Goal: Information Seeking & Learning: Learn about a topic

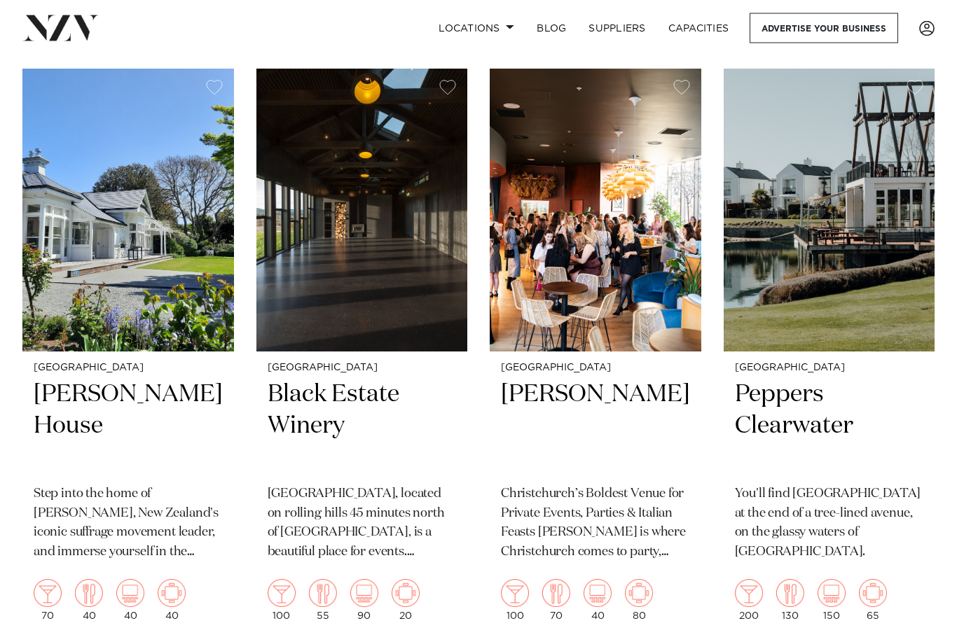
scroll to position [1760, 0]
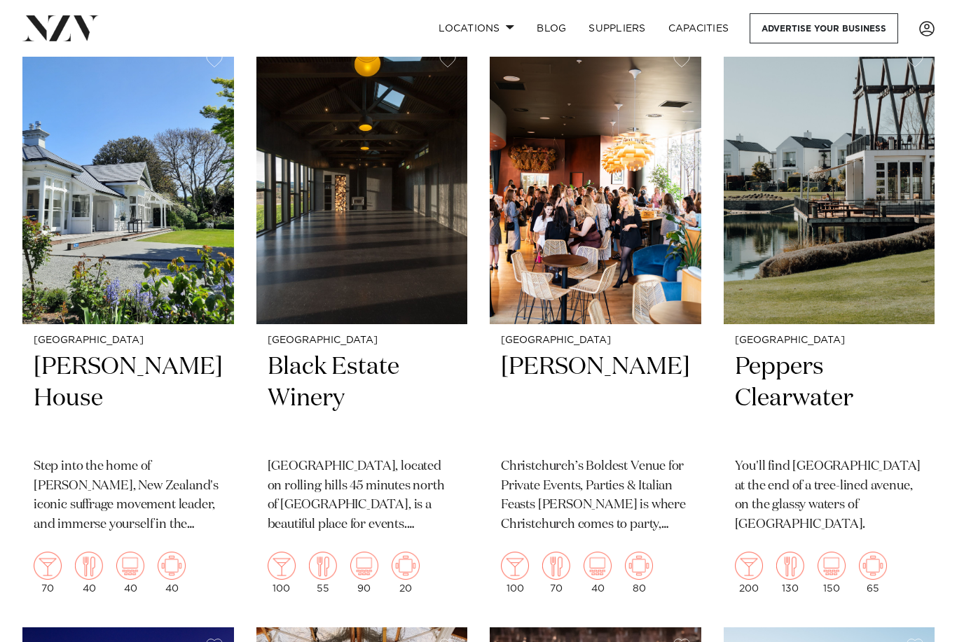
click at [97, 366] on h2 "[PERSON_NAME] House" at bounding box center [128, 399] width 189 height 95
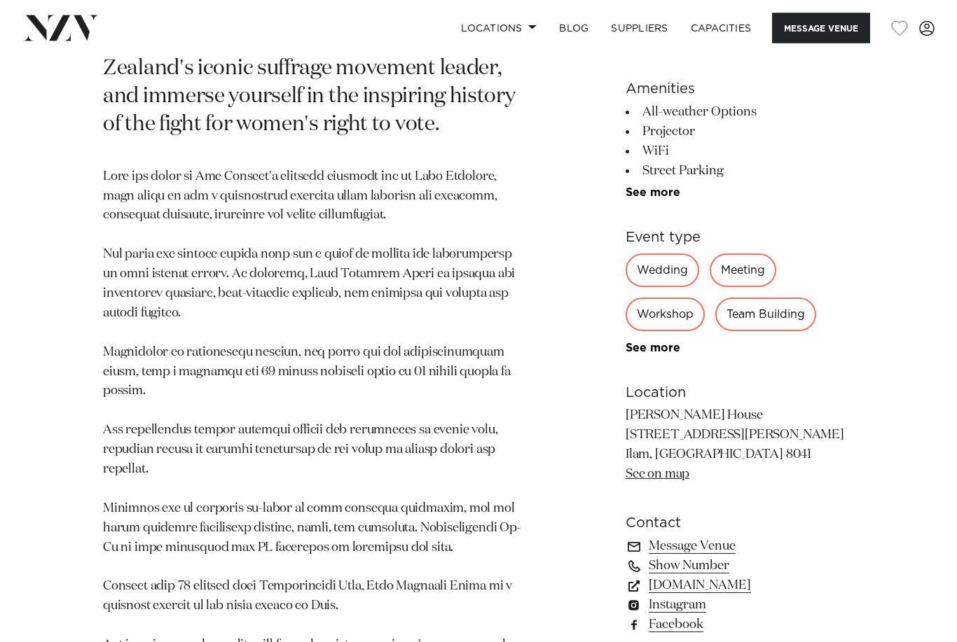
scroll to position [698, 0]
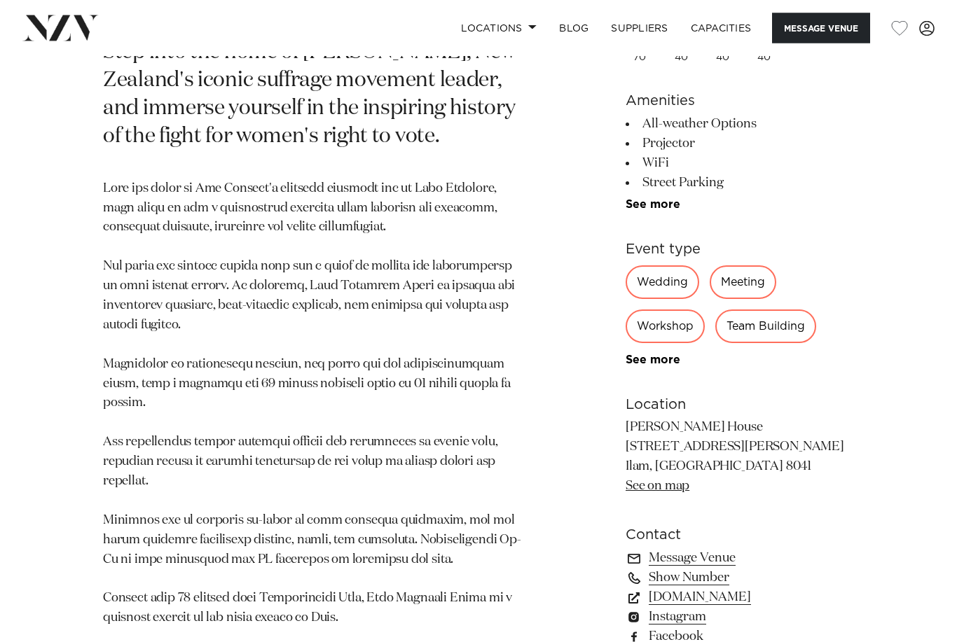
click at [740, 268] on div "Meeting" at bounding box center [743, 283] width 67 height 34
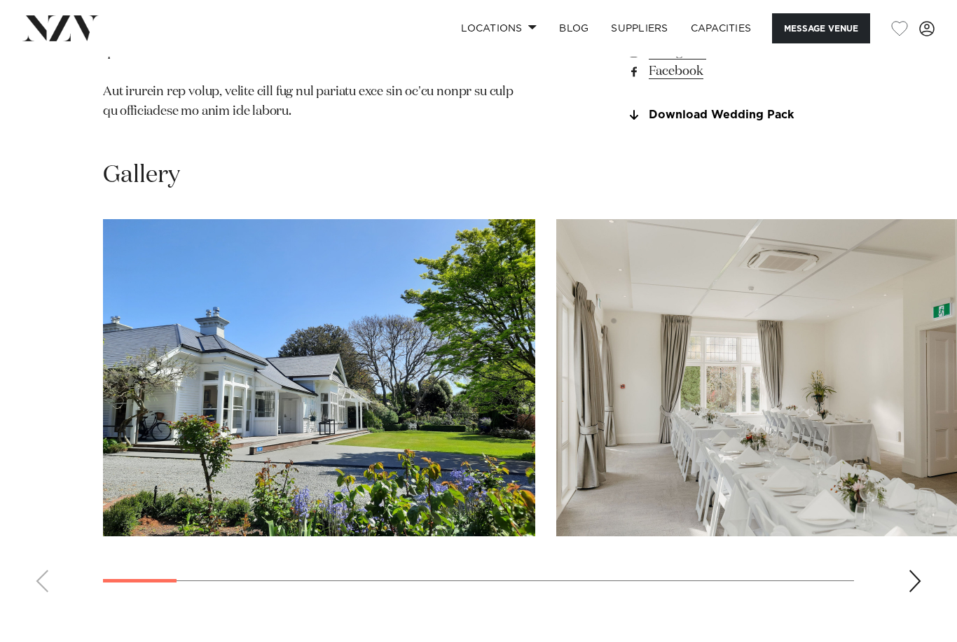
scroll to position [1262, 0]
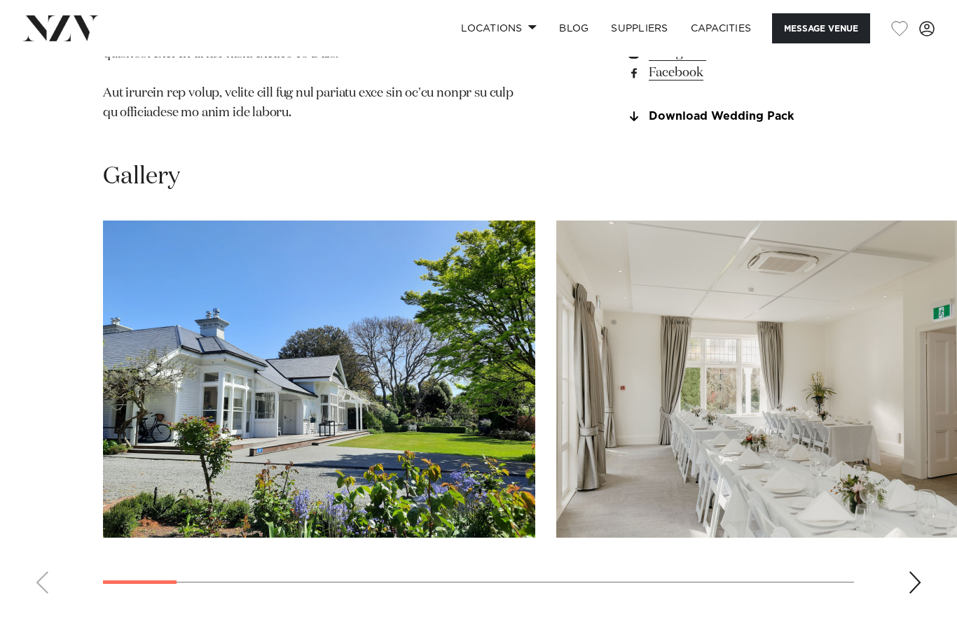
click at [913, 572] on div "Next slide" at bounding box center [915, 583] width 14 height 22
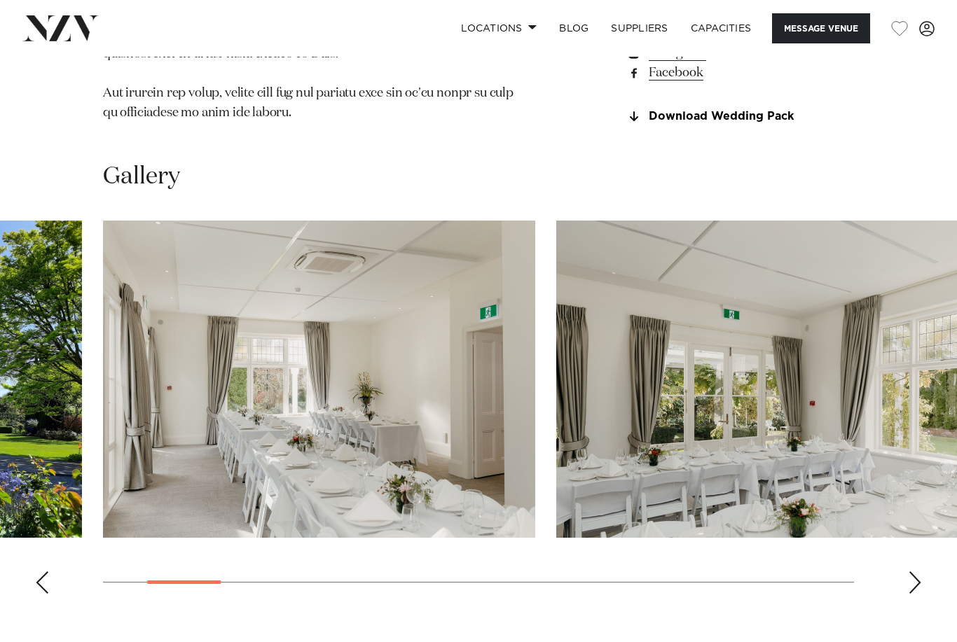
click at [917, 572] on div "Next slide" at bounding box center [915, 583] width 14 height 22
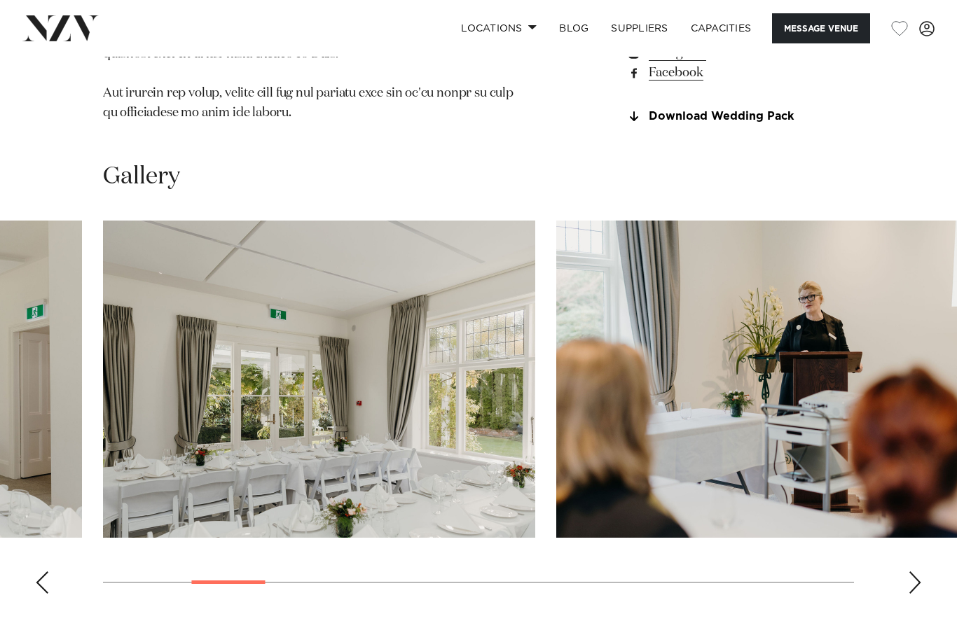
click at [913, 572] on div "Next slide" at bounding box center [915, 583] width 14 height 22
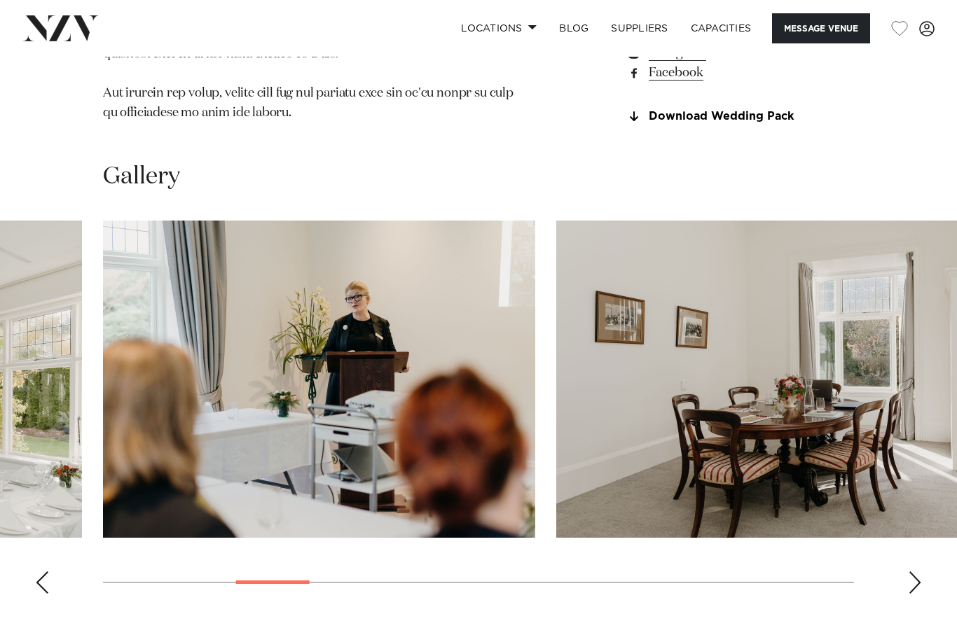
click at [919, 572] on div "Next slide" at bounding box center [915, 583] width 14 height 22
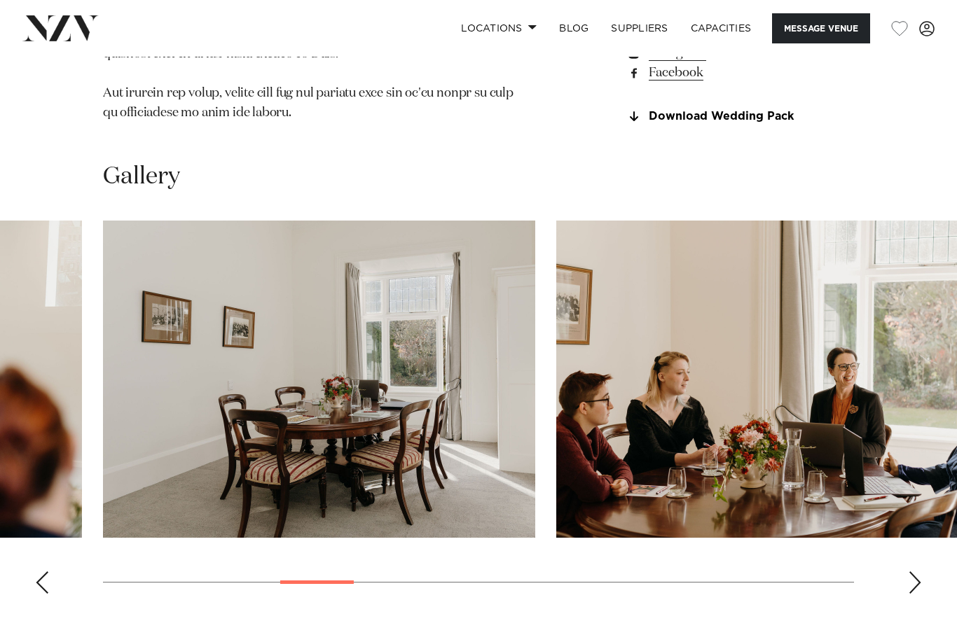
click at [916, 572] on div "Next slide" at bounding box center [915, 583] width 14 height 22
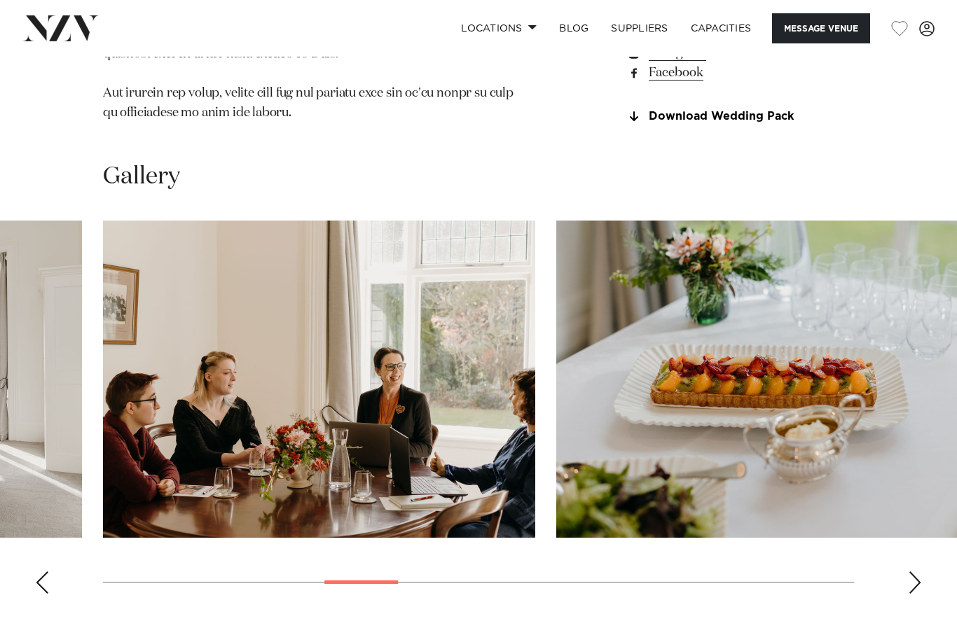
click at [920, 572] on div "Next slide" at bounding box center [915, 583] width 14 height 22
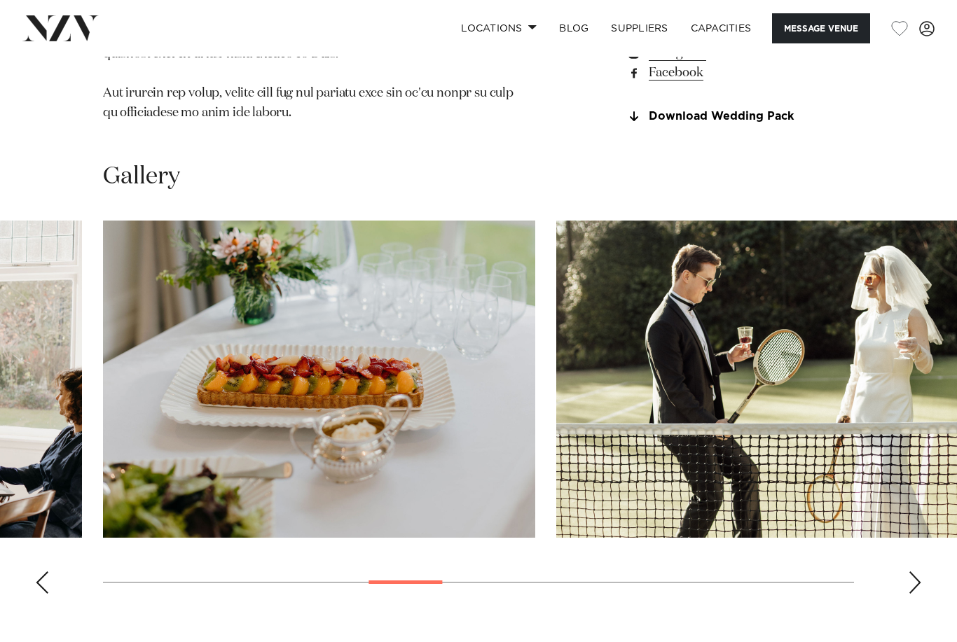
click at [918, 572] on div "Next slide" at bounding box center [915, 583] width 14 height 22
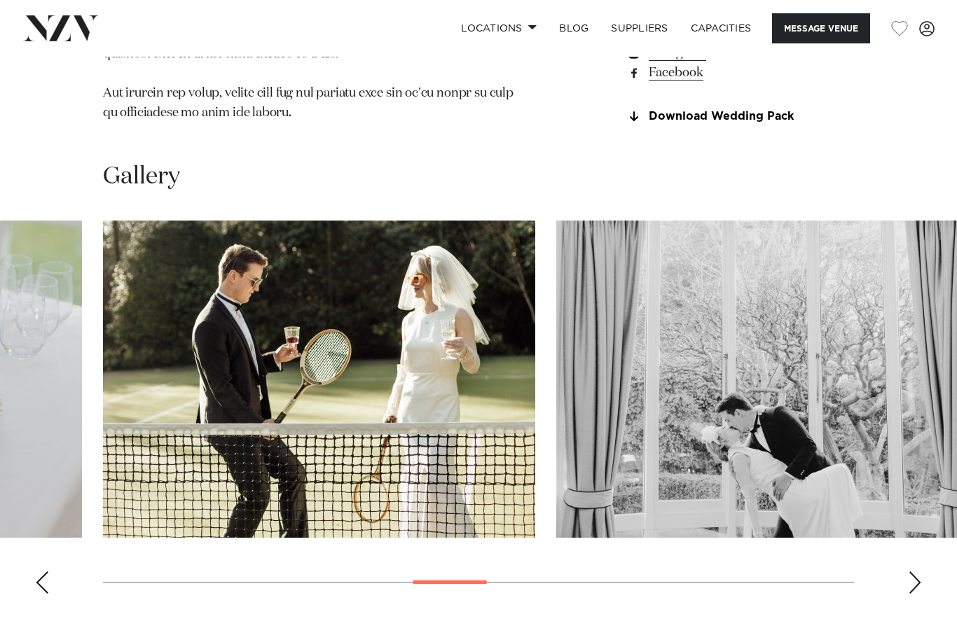
click at [921, 572] on div "Next slide" at bounding box center [915, 583] width 14 height 22
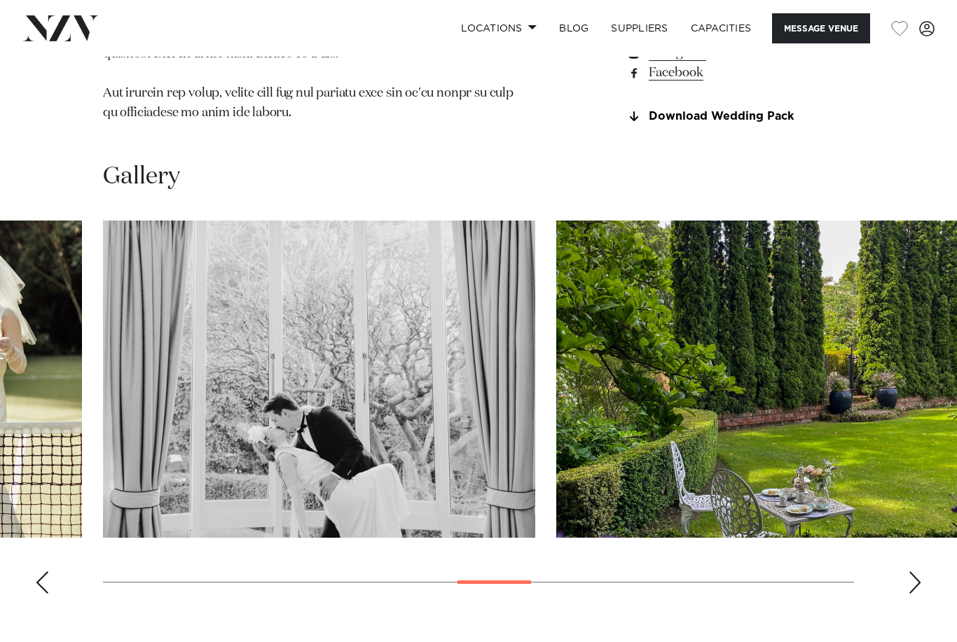
click at [923, 560] on swiper-container at bounding box center [478, 413] width 957 height 385
click at [916, 572] on div "Next slide" at bounding box center [915, 583] width 14 height 22
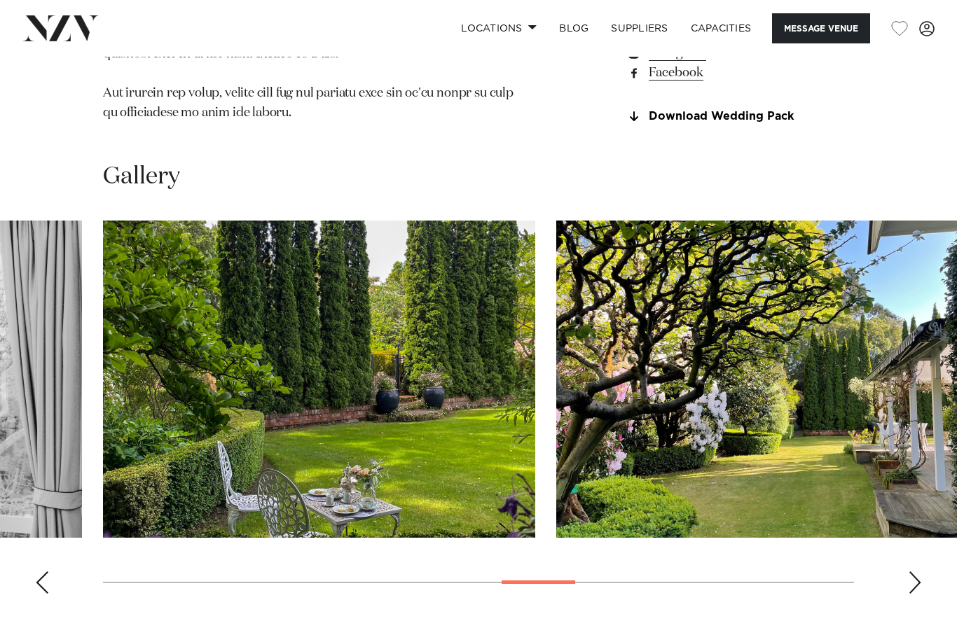
click at [910, 572] on div "Next slide" at bounding box center [915, 583] width 14 height 22
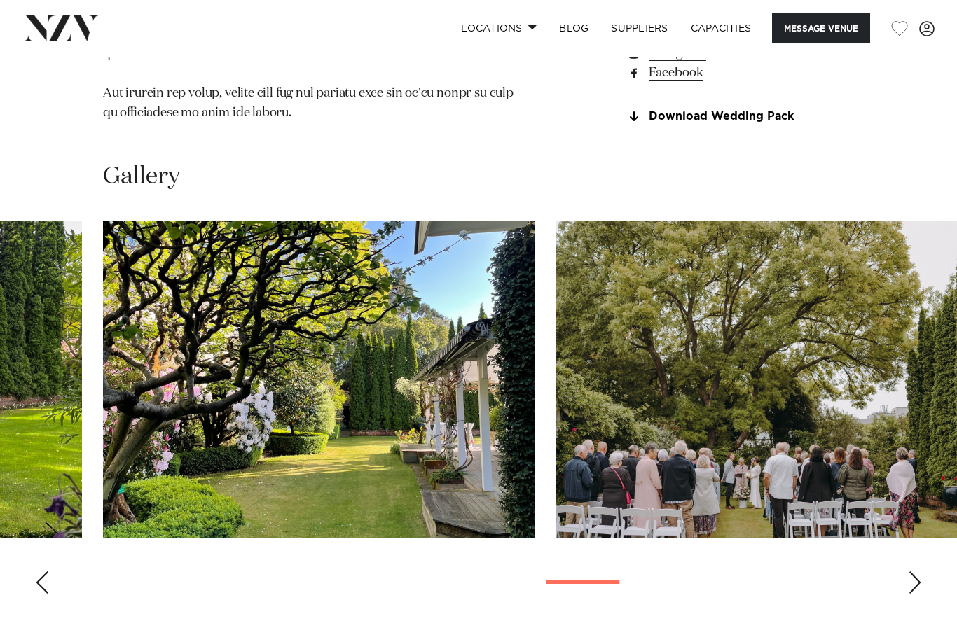
click at [914, 572] on div "Next slide" at bounding box center [915, 583] width 14 height 22
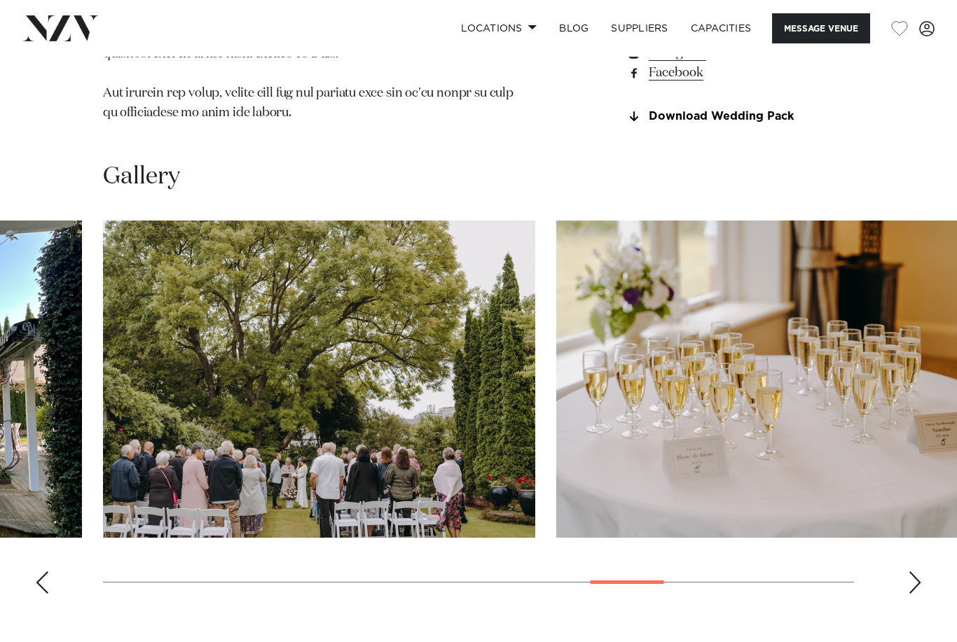
click at [917, 572] on div "Next slide" at bounding box center [915, 583] width 14 height 22
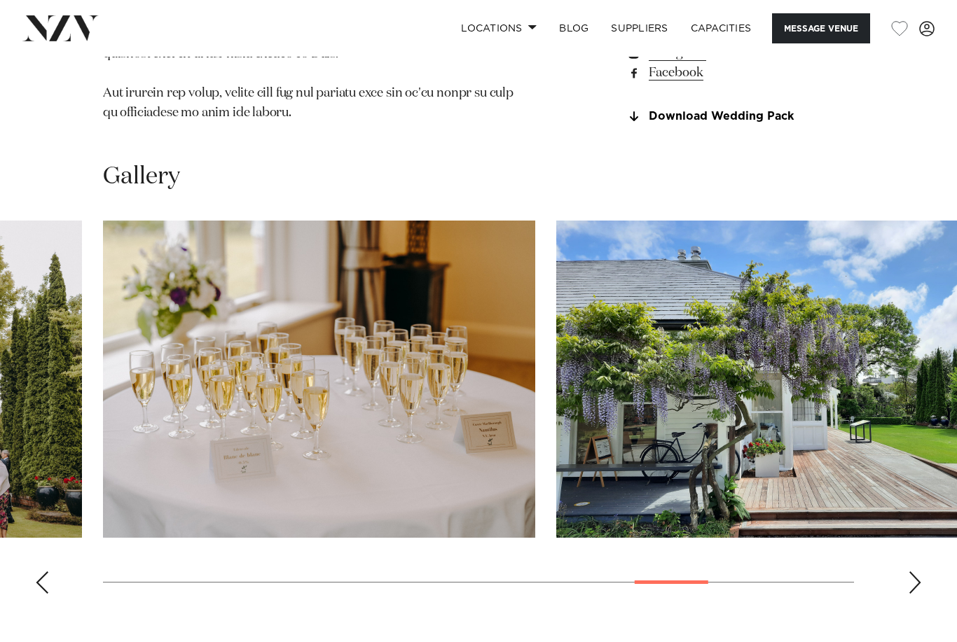
click at [918, 572] on div "Next slide" at bounding box center [915, 583] width 14 height 22
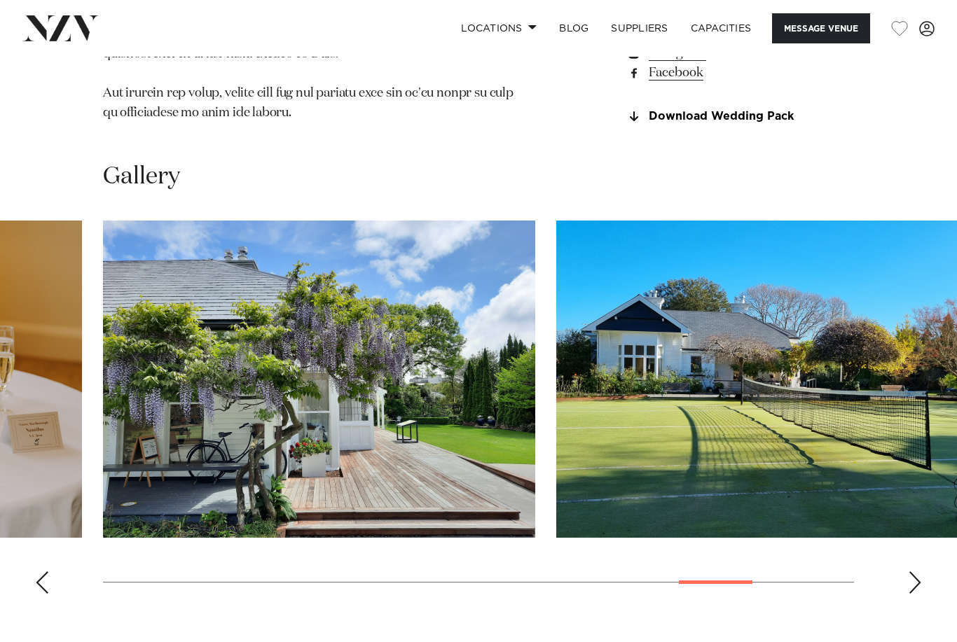
click at [919, 572] on div "Next slide" at bounding box center [915, 583] width 14 height 22
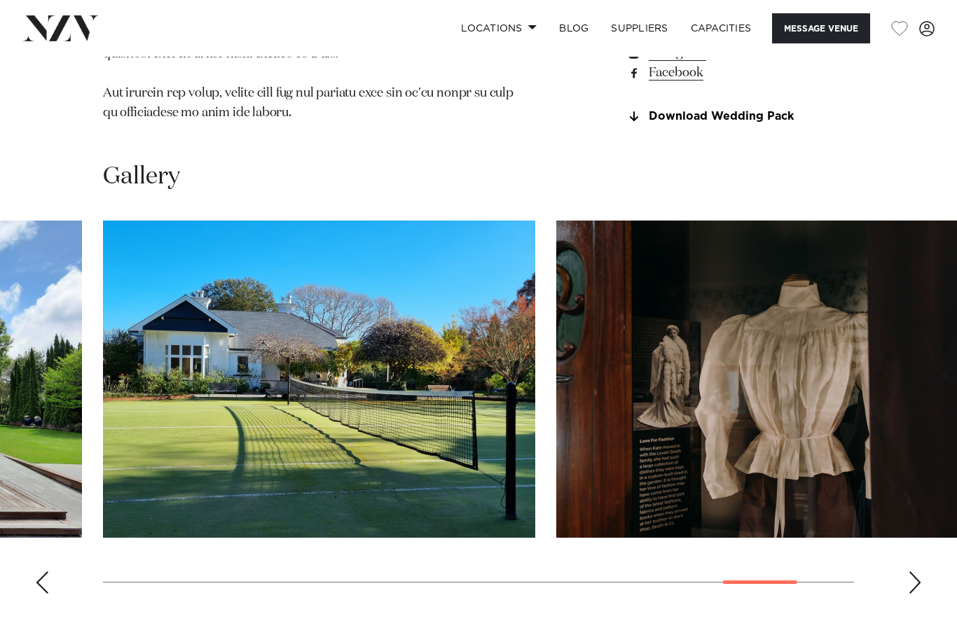
click at [916, 572] on div "Next slide" at bounding box center [915, 583] width 14 height 22
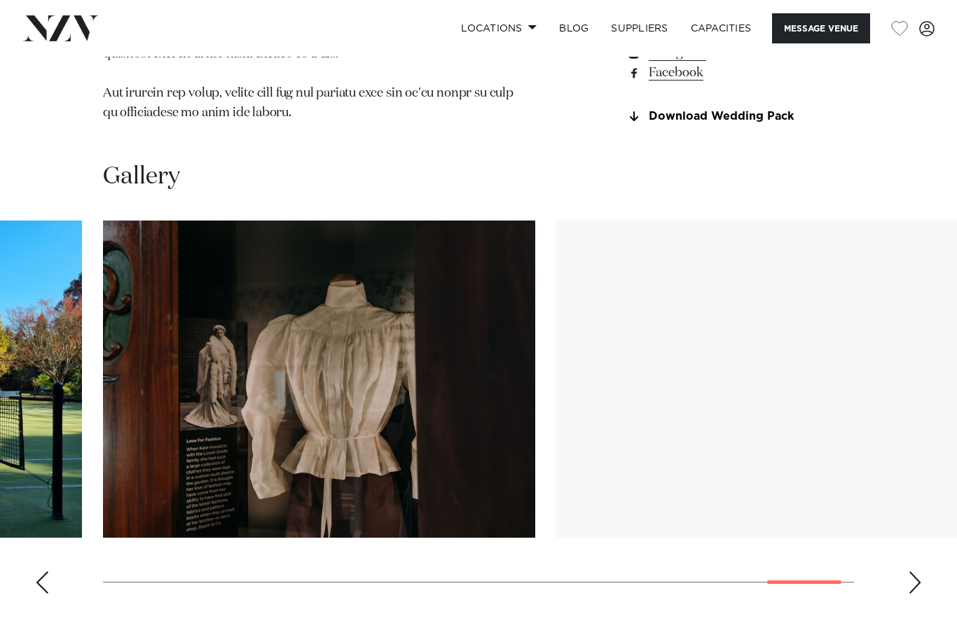
click at [919, 572] on div "Next slide" at bounding box center [915, 583] width 14 height 22
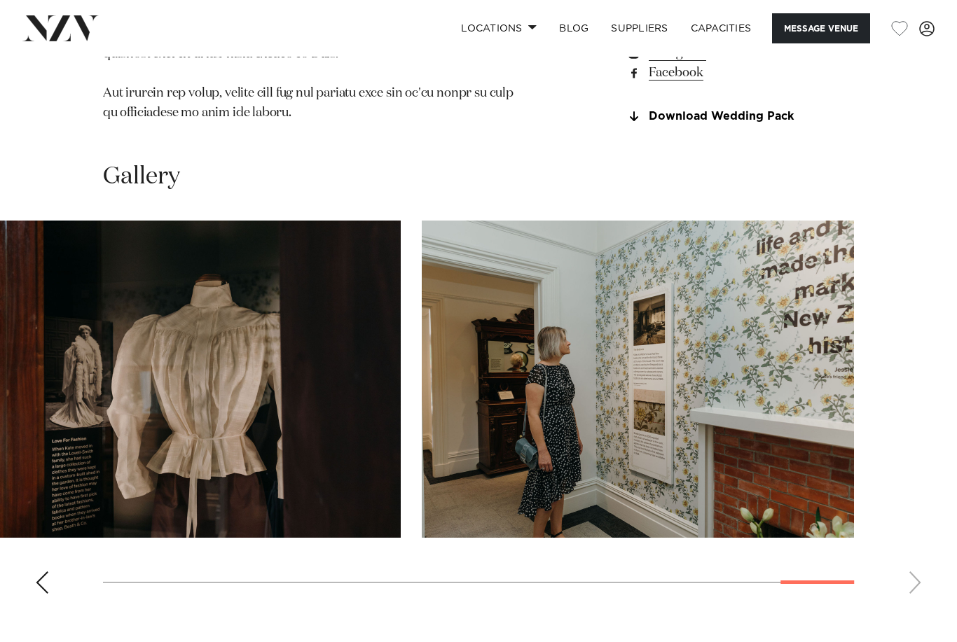
click at [54, 552] on swiper-container at bounding box center [478, 413] width 957 height 385
click at [39, 572] on div "Previous slide" at bounding box center [42, 583] width 14 height 22
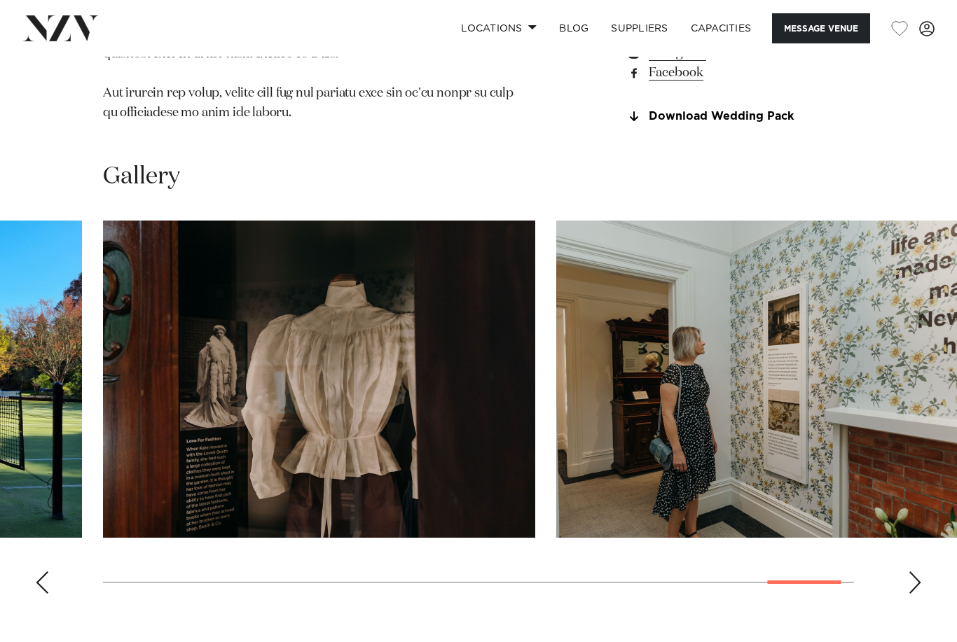
click at [36, 572] on div "Previous slide" at bounding box center [42, 583] width 14 height 22
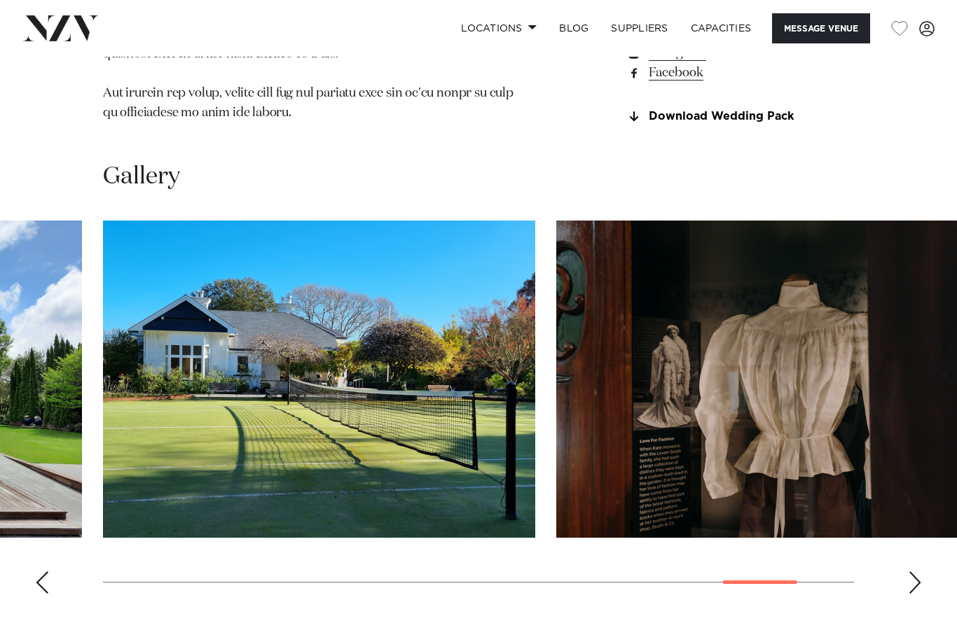
click at [36, 572] on div "Previous slide" at bounding box center [42, 583] width 14 height 22
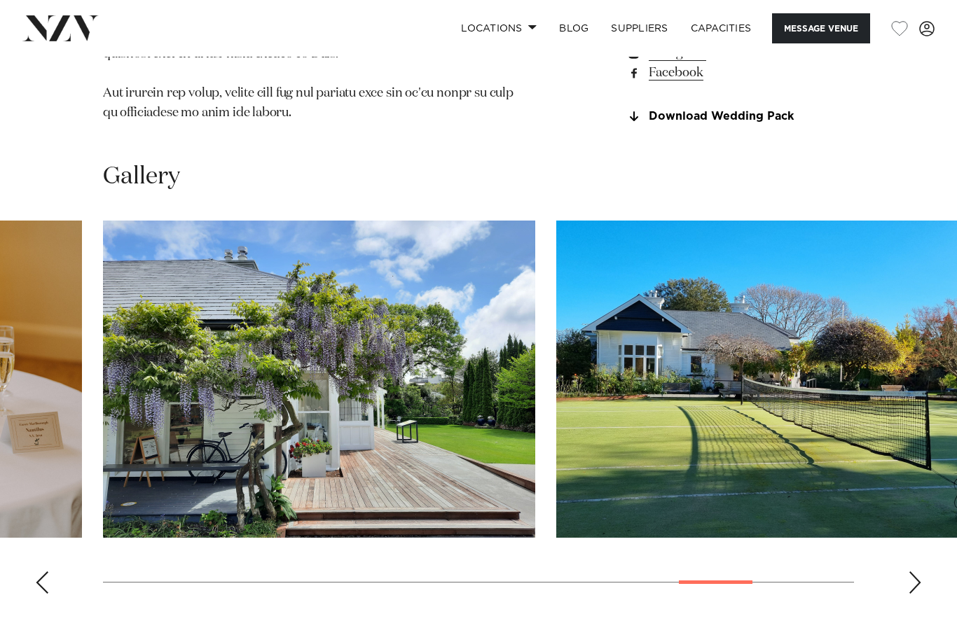
click at [39, 572] on div "Previous slide" at bounding box center [42, 583] width 14 height 22
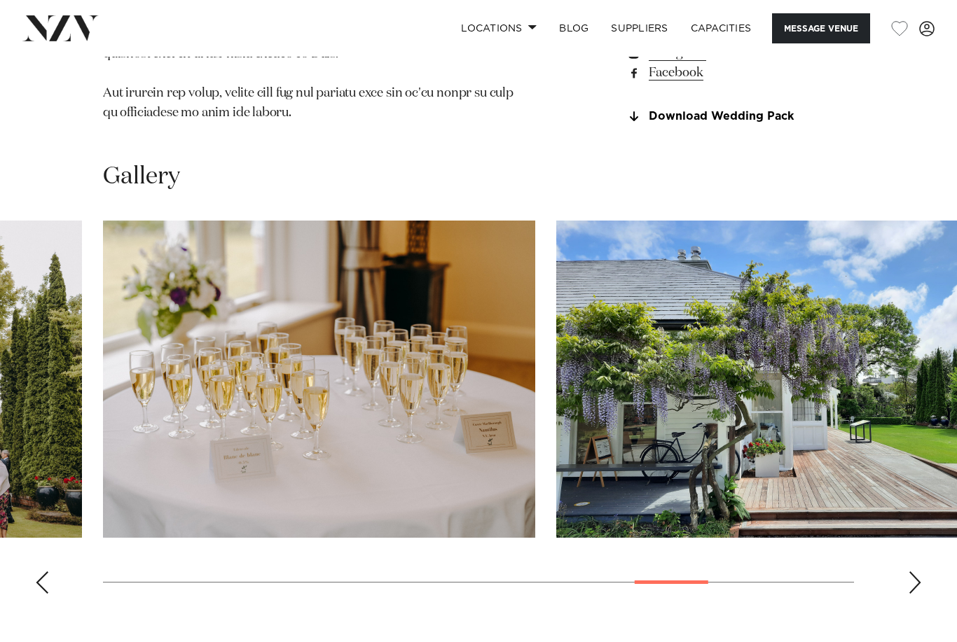
click at [35, 572] on div "Previous slide" at bounding box center [42, 583] width 14 height 22
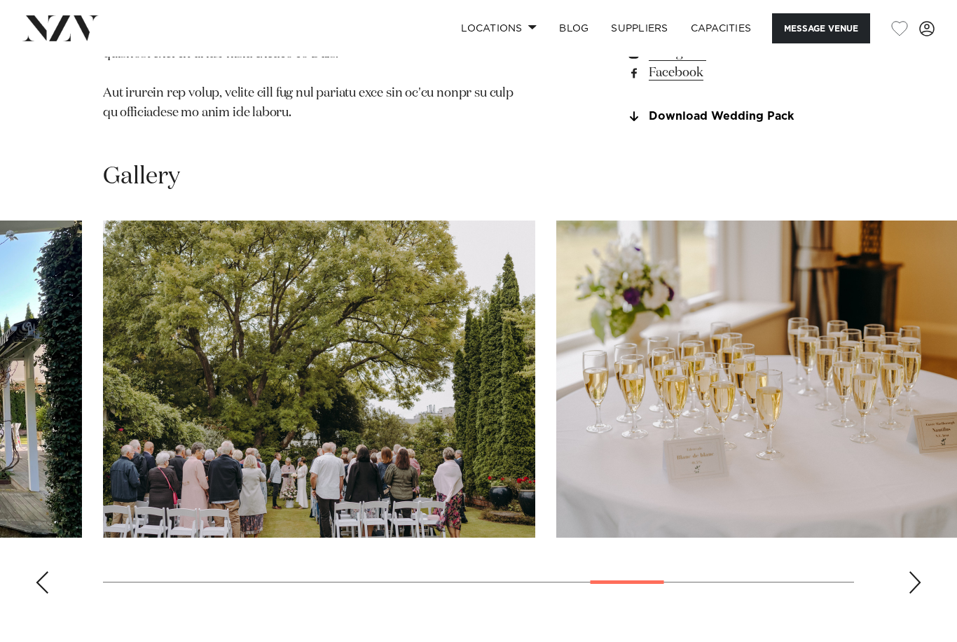
click at [31, 553] on swiper-container at bounding box center [478, 413] width 957 height 385
click at [37, 572] on div "Previous slide" at bounding box center [42, 583] width 14 height 22
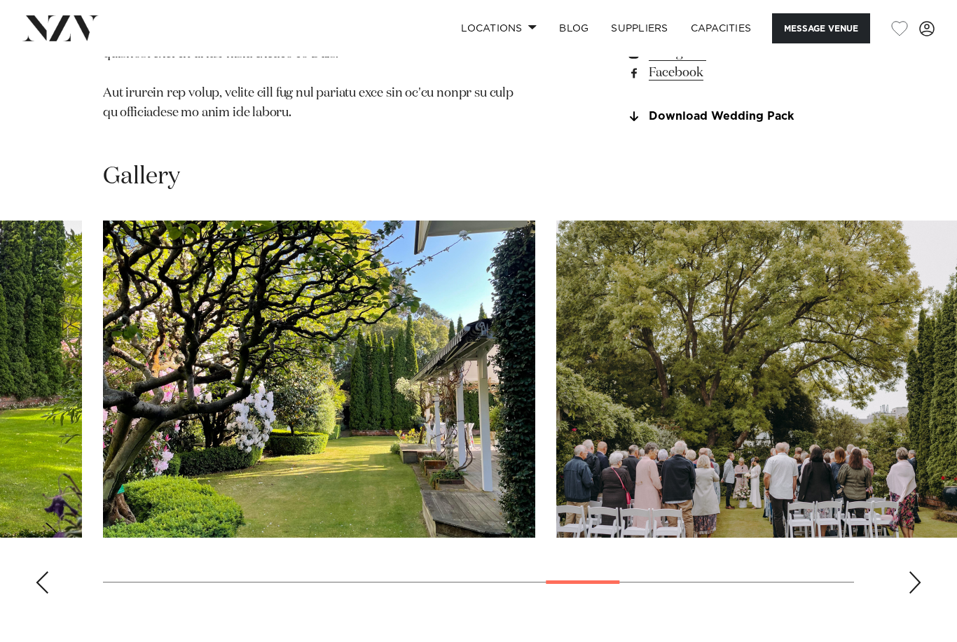
click at [38, 572] on div "Previous slide" at bounding box center [42, 583] width 14 height 22
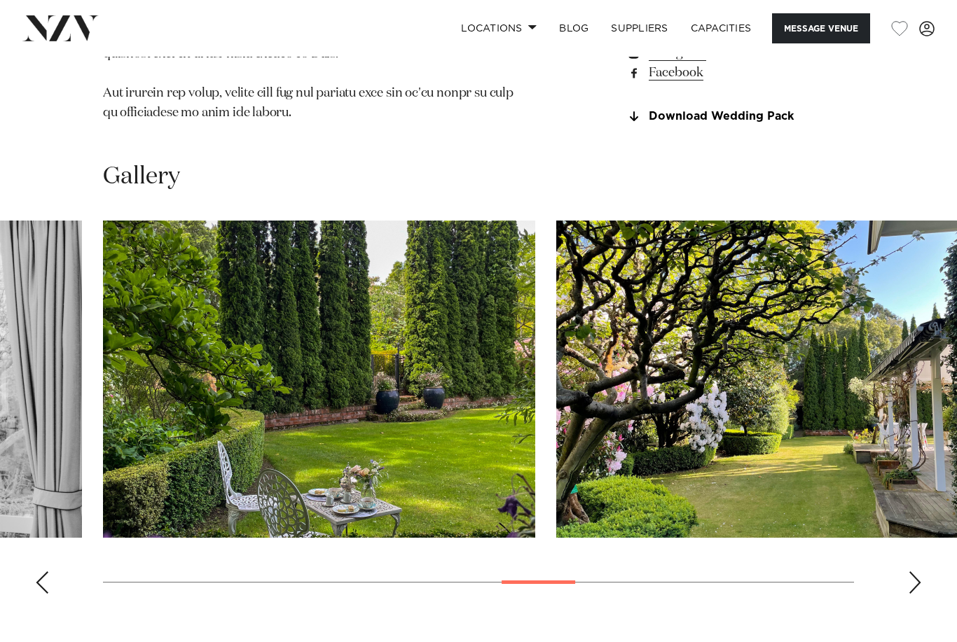
click at [31, 555] on swiper-container at bounding box center [478, 413] width 957 height 385
click at [27, 558] on swiper-container at bounding box center [478, 413] width 957 height 385
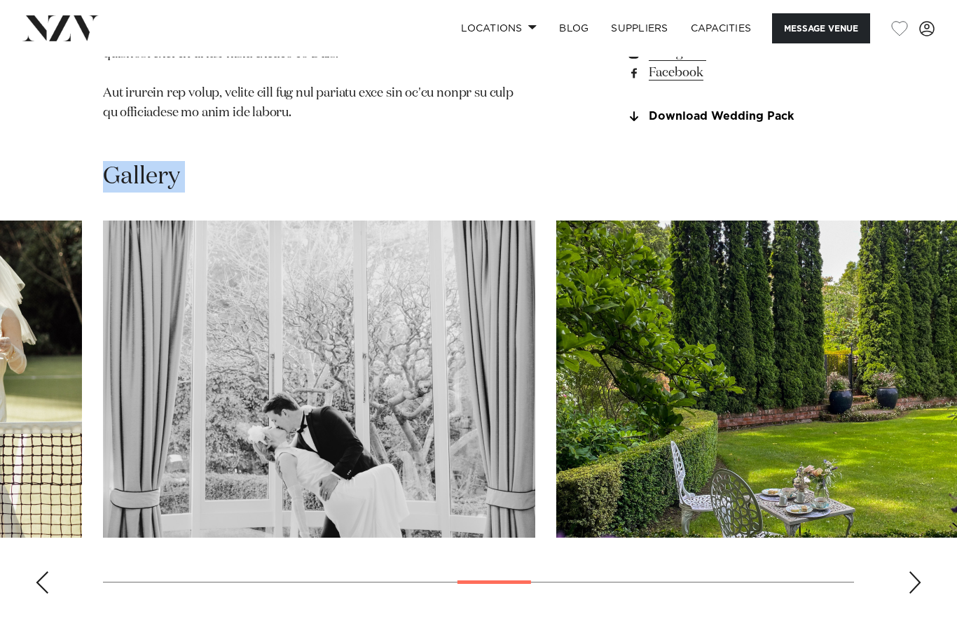
click at [38, 572] on div "Previous slide" at bounding box center [42, 583] width 14 height 22
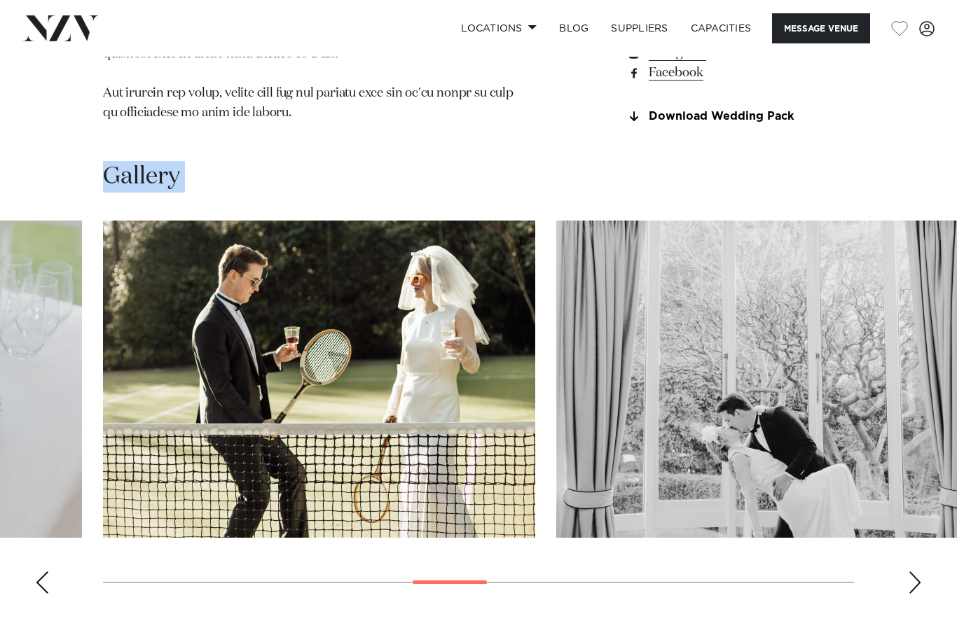
click at [37, 572] on div "Previous slide" at bounding box center [42, 583] width 14 height 22
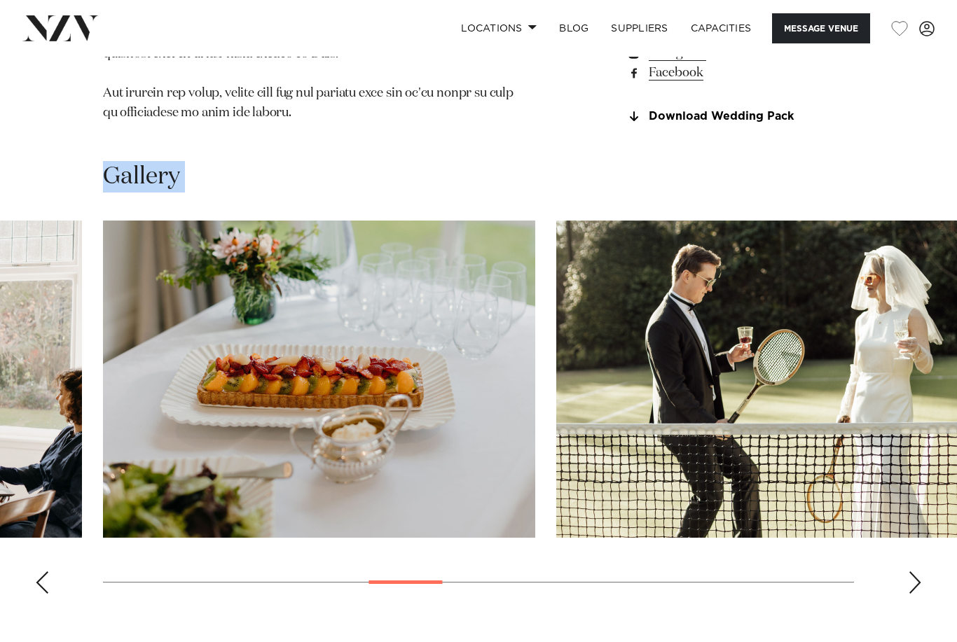
click at [38, 572] on div "Previous slide" at bounding box center [42, 583] width 14 height 22
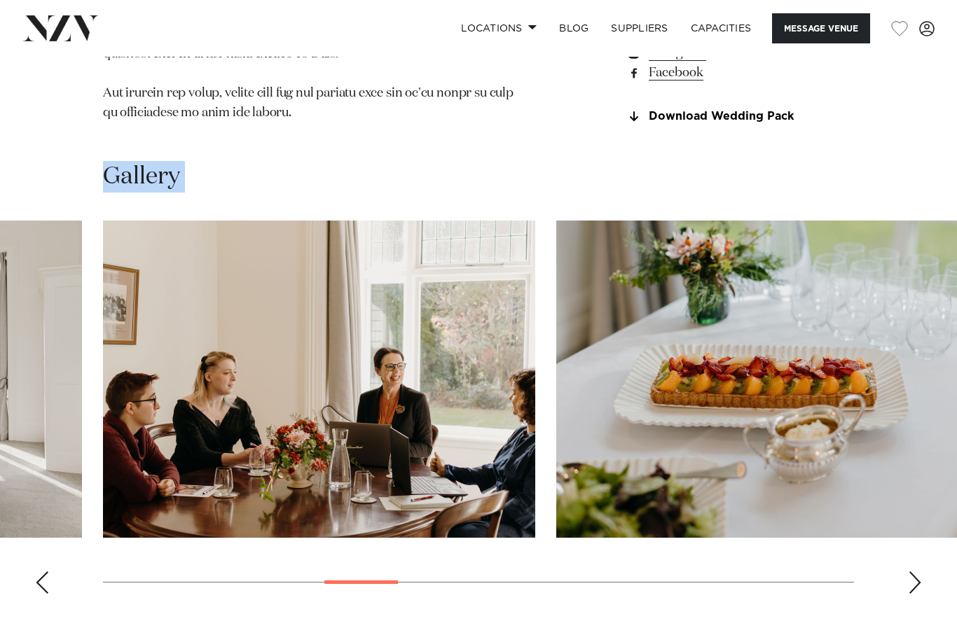
click at [40, 572] on div "Previous slide" at bounding box center [42, 583] width 14 height 22
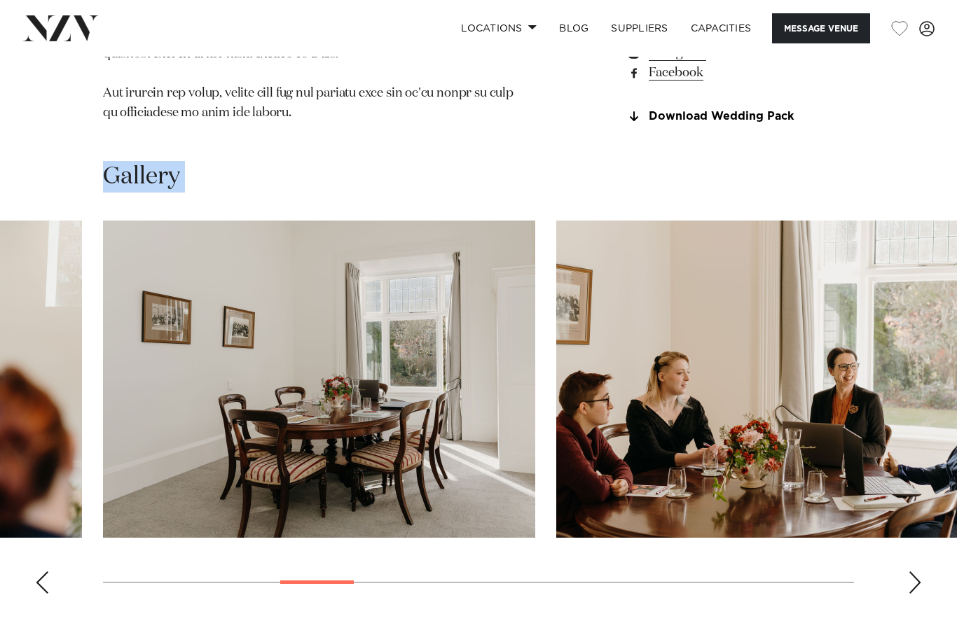
click at [37, 572] on div "Previous slide" at bounding box center [42, 583] width 14 height 22
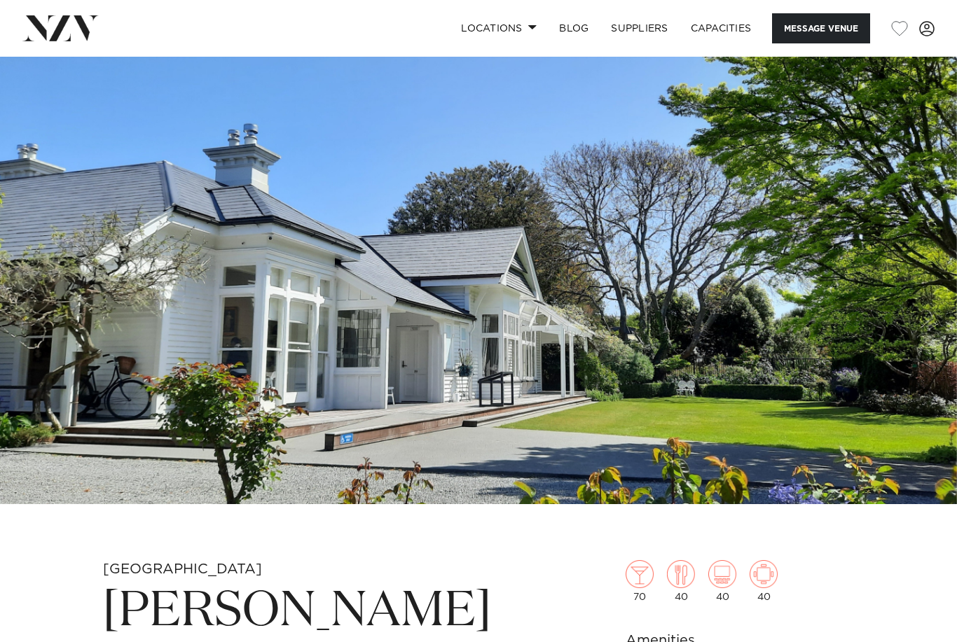
scroll to position [0, 0]
